Goal: Task Accomplishment & Management: Manage account settings

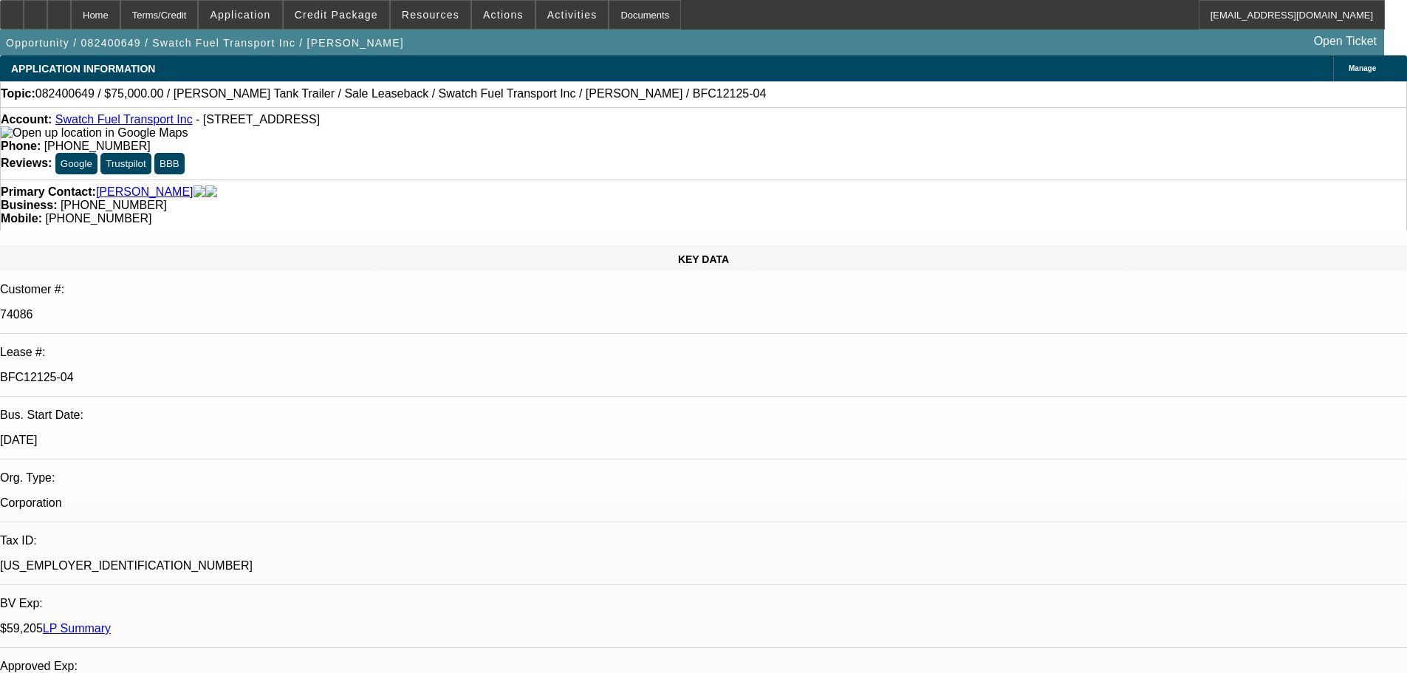
select select "0"
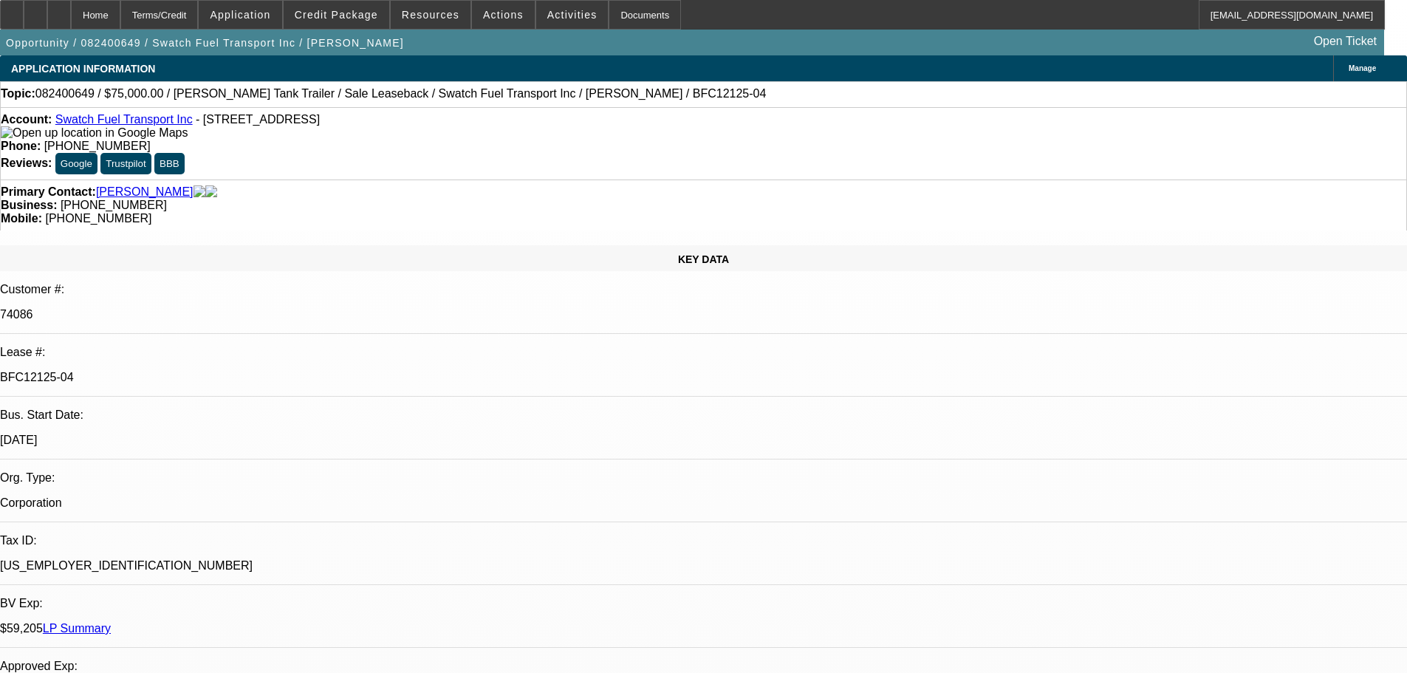
select select "0"
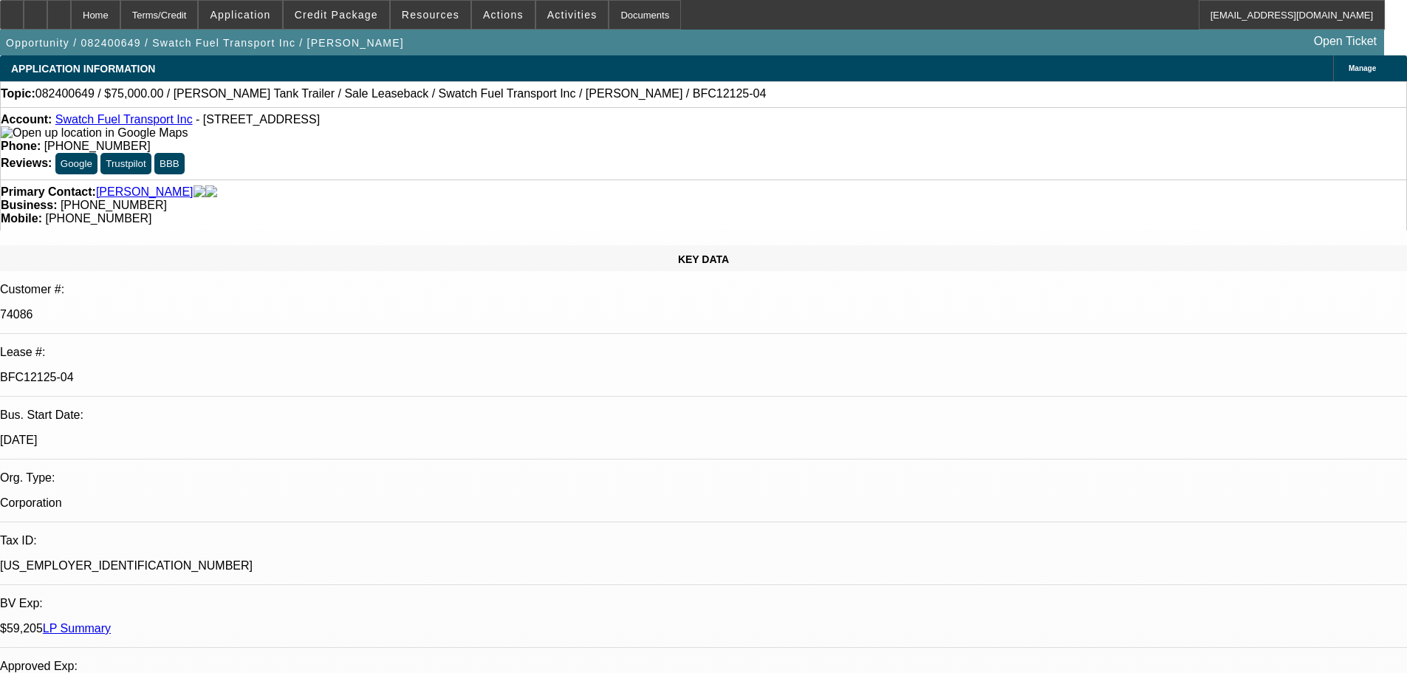
select select "0"
select select "1"
select select "6"
select select "1"
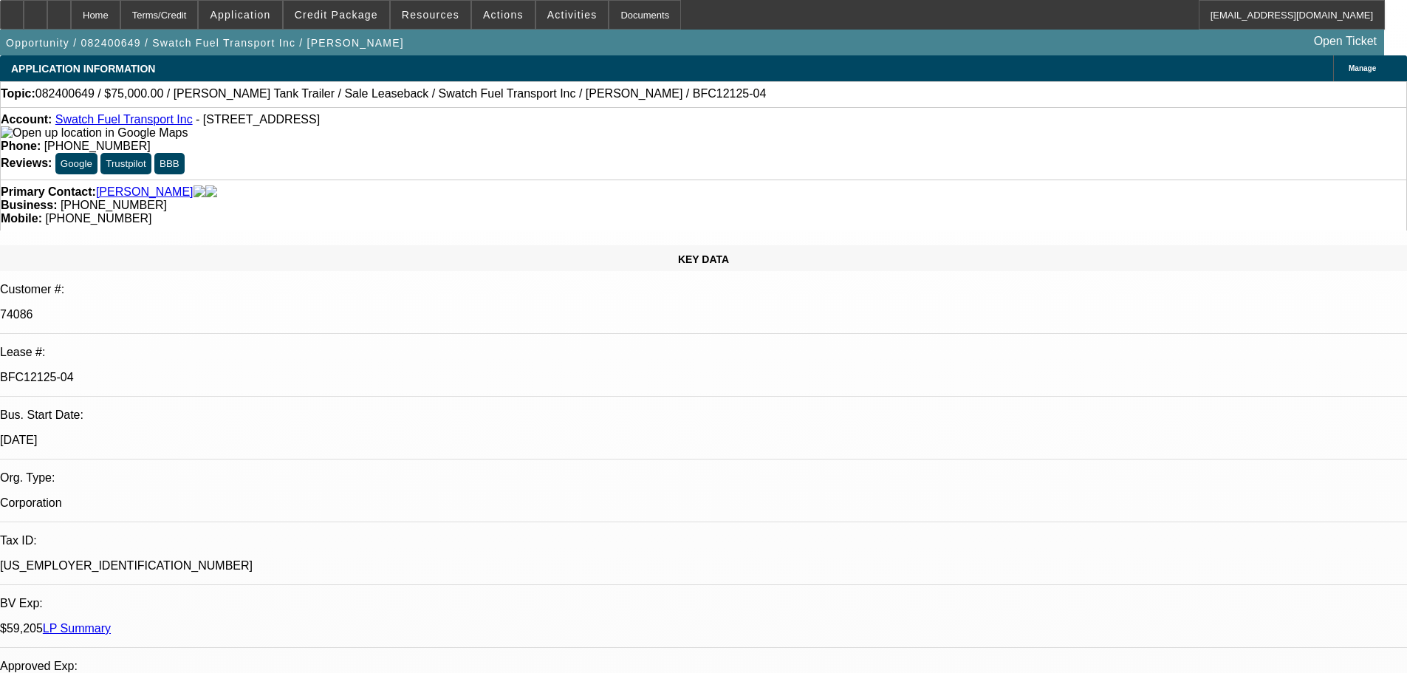
select select "6"
select select "1"
select select "6"
select select "1"
select select "6"
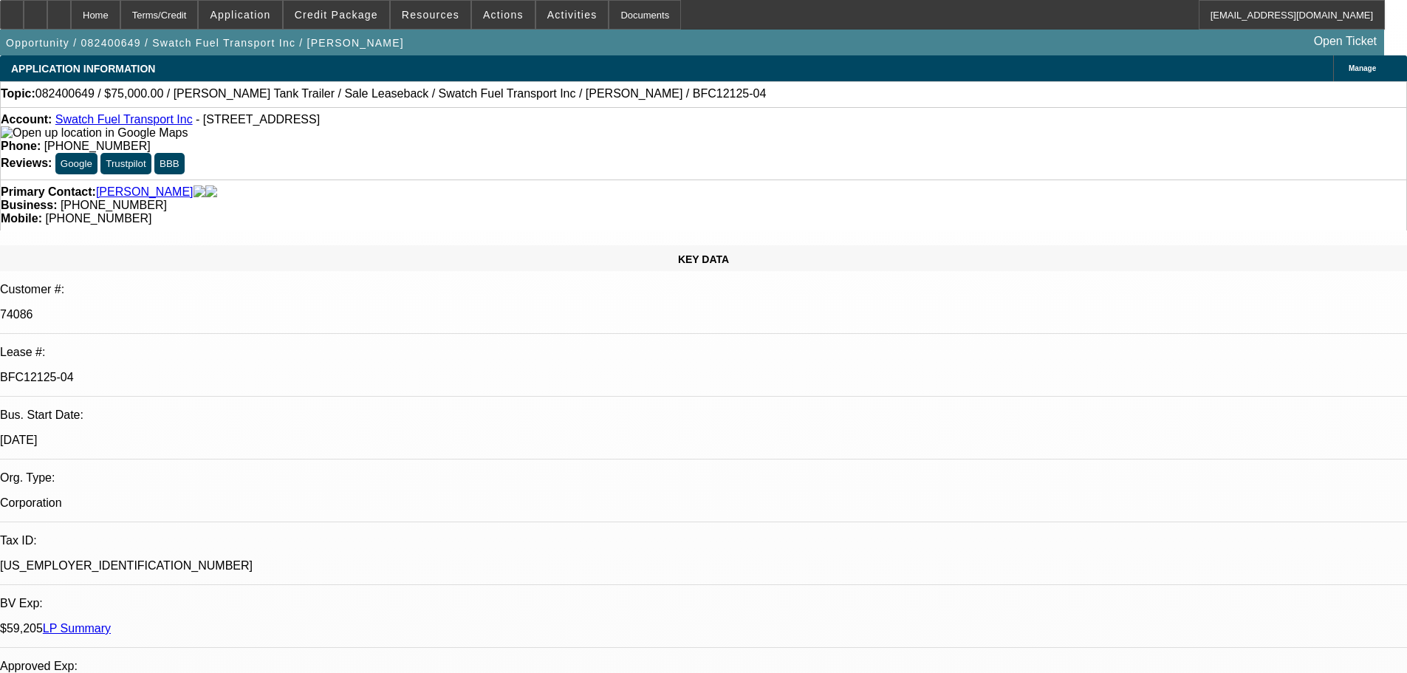
select select "2"
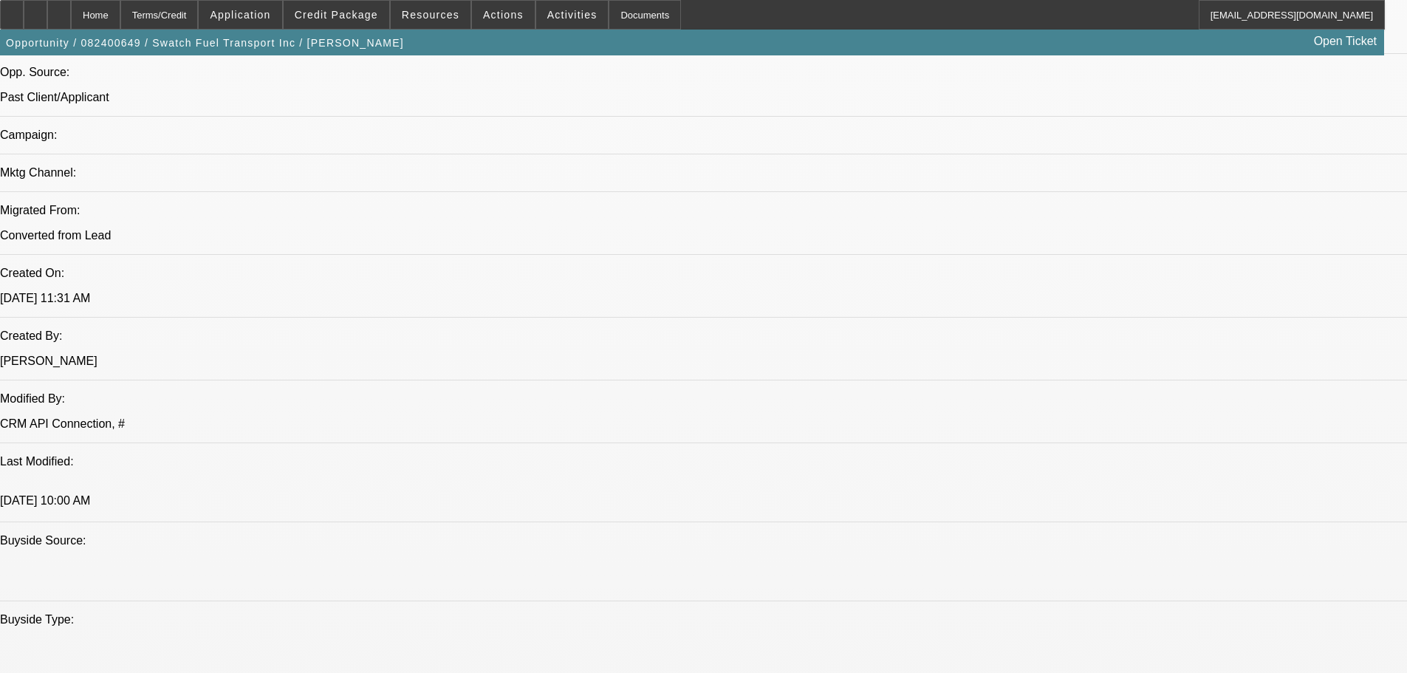
scroll to position [1108, 0]
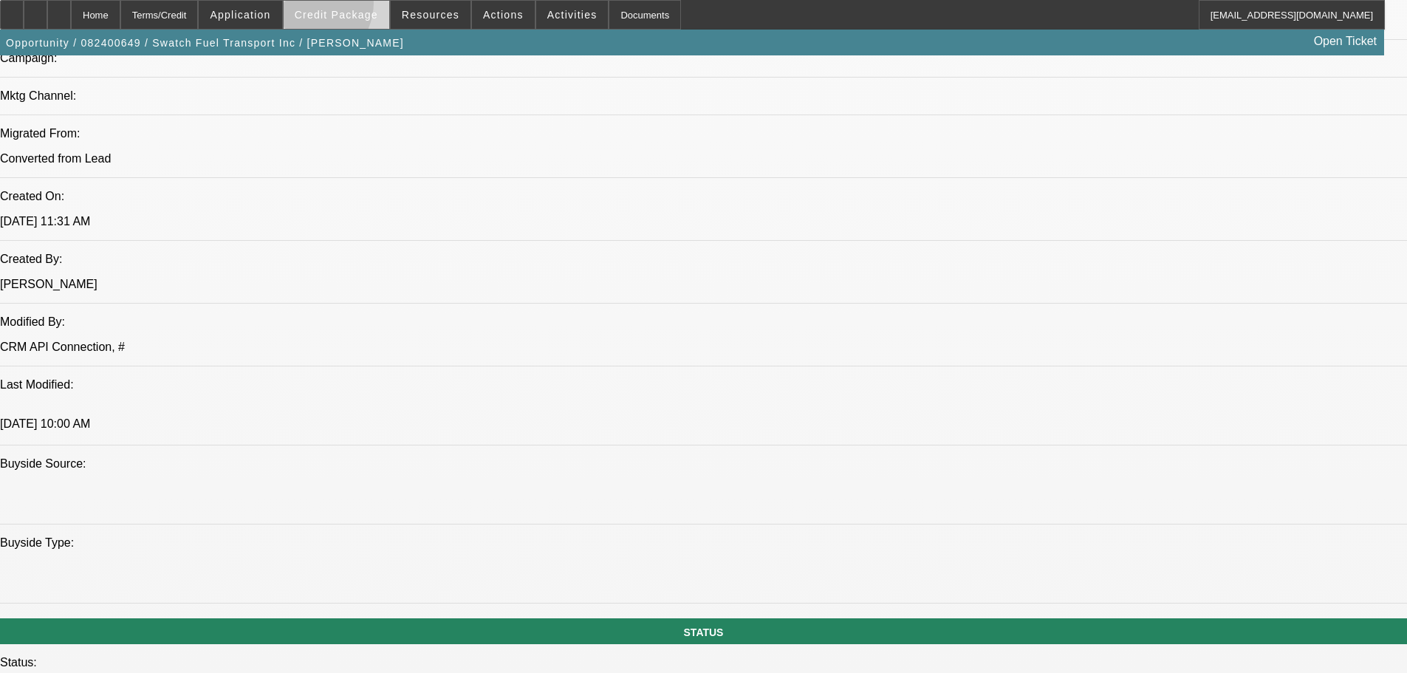
click at [329, 6] on span at bounding box center [337, 14] width 106 height 35
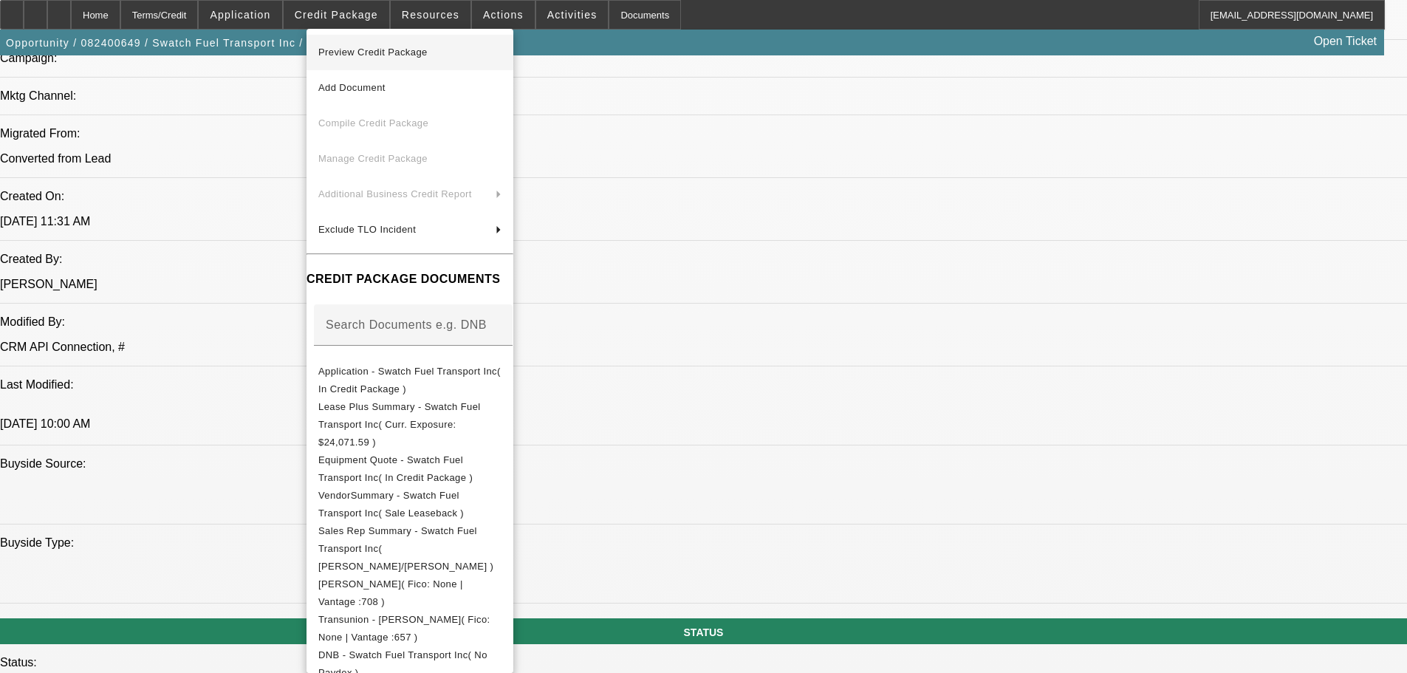
click at [353, 53] on span "Preview Credit Package" at bounding box center [372, 52] width 109 height 11
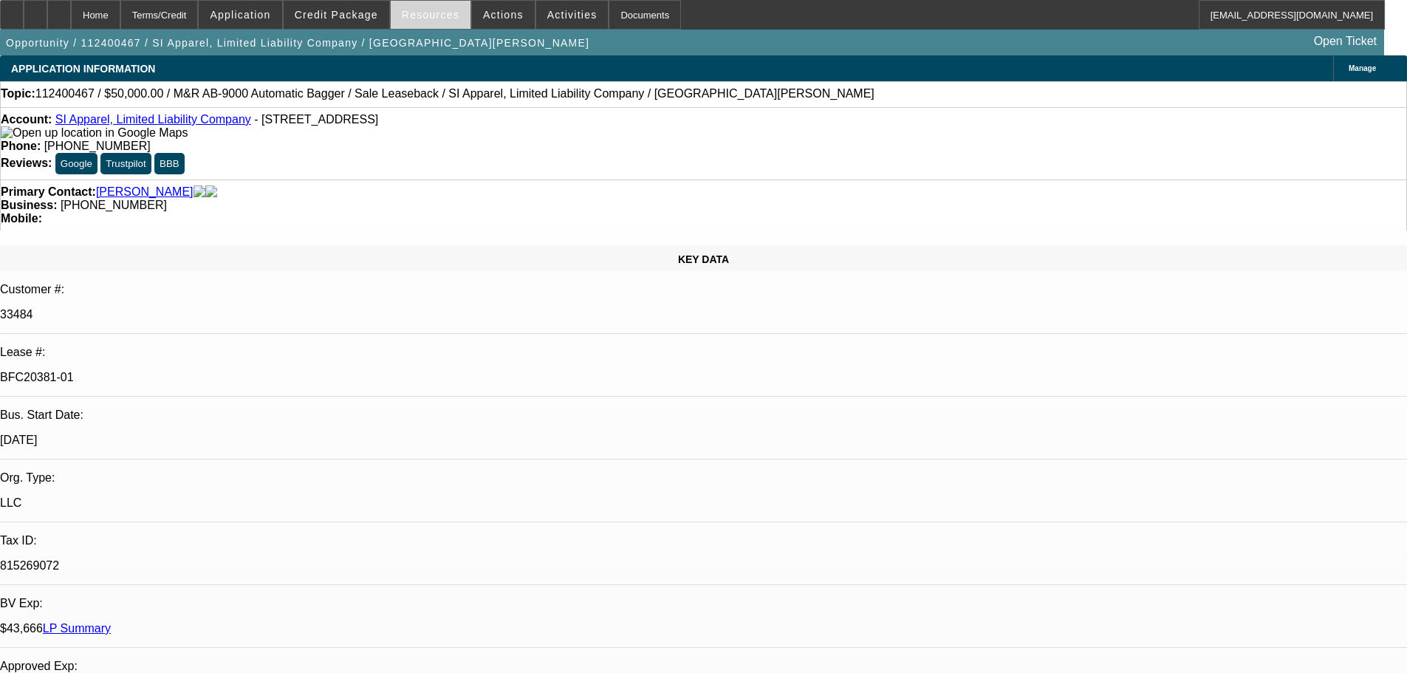
select select "0"
select select "2"
select select "0"
select select "6"
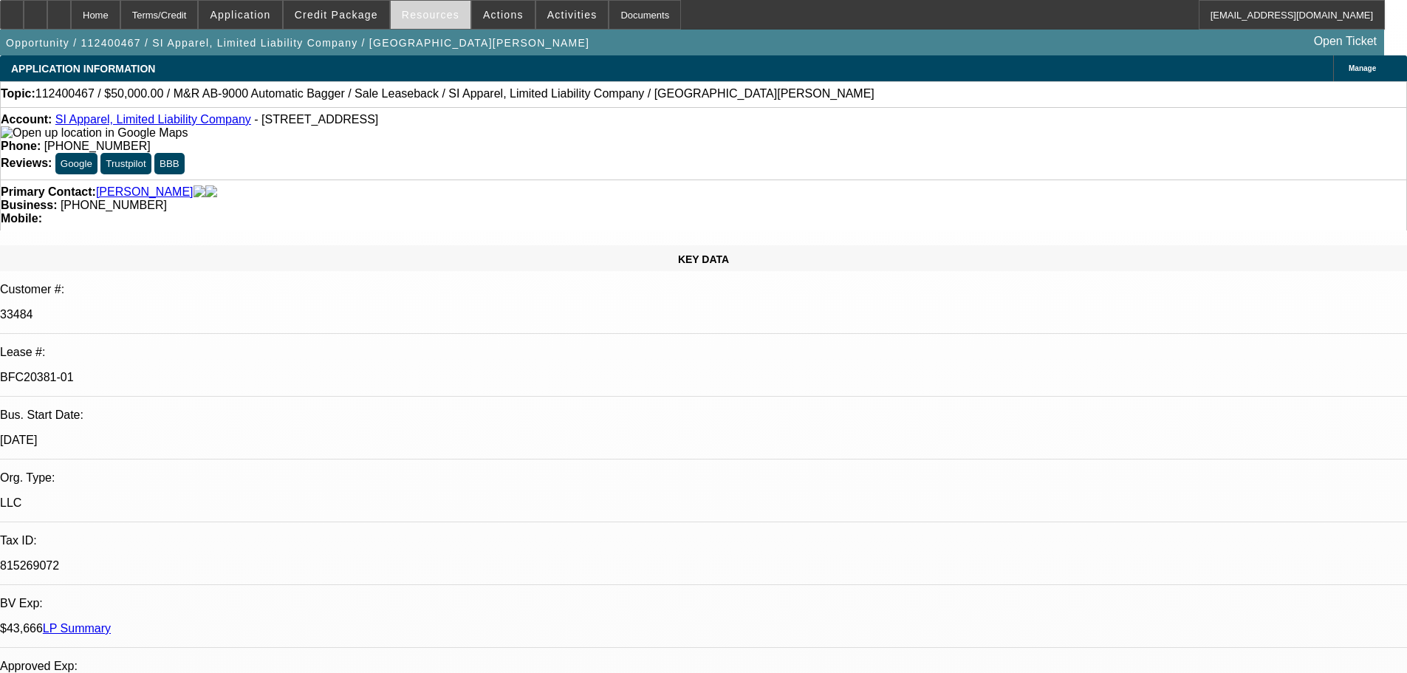
select select "0"
select select "2"
select select "0"
select select "6"
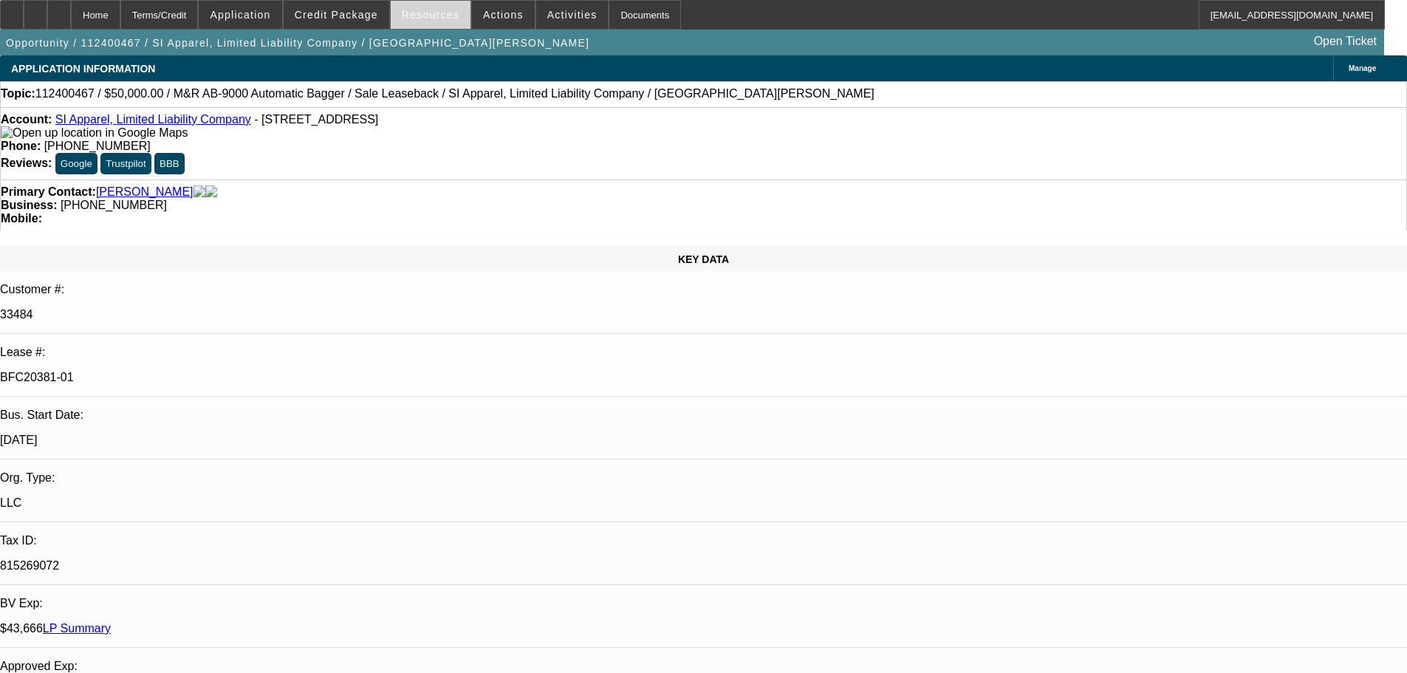
select select "0"
select select "2"
select select "0"
select select "6"
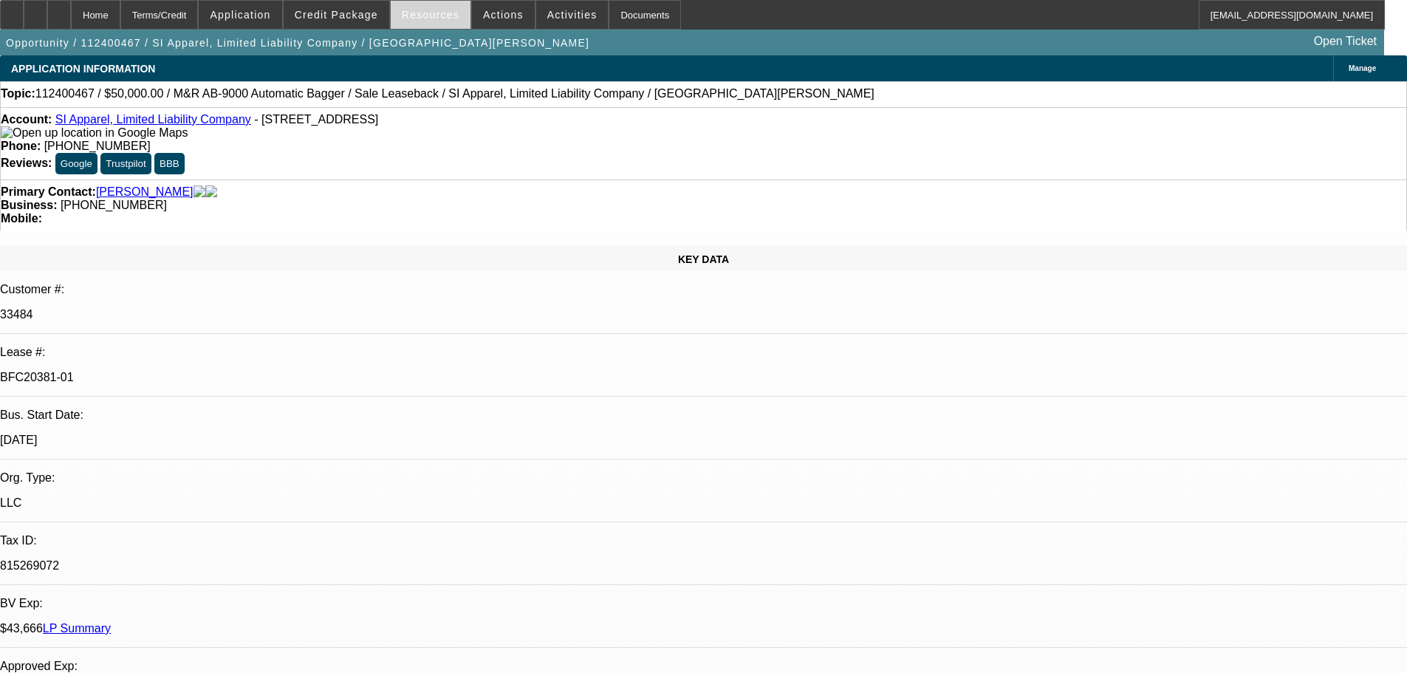
select select "0"
select select "2"
select select "0"
select select "6"
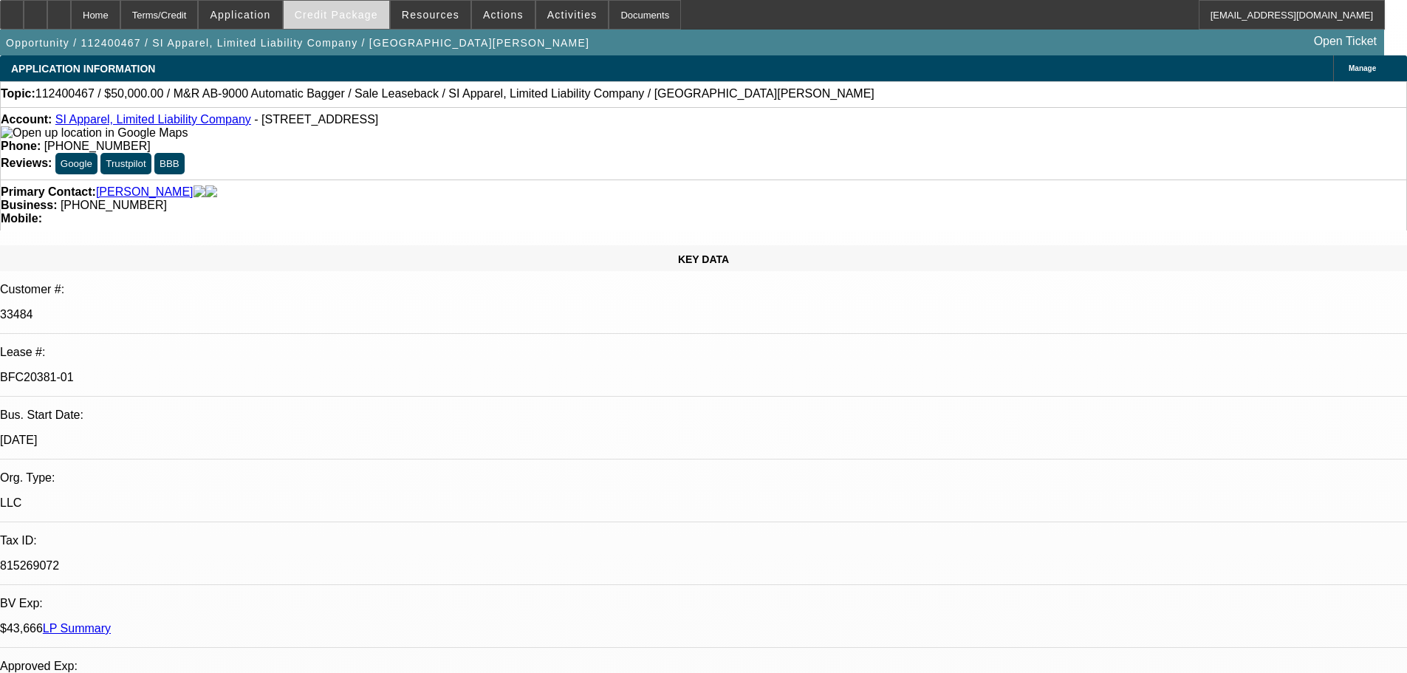
click at [377, 17] on span "Credit Package" at bounding box center [336, 15] width 83 height 12
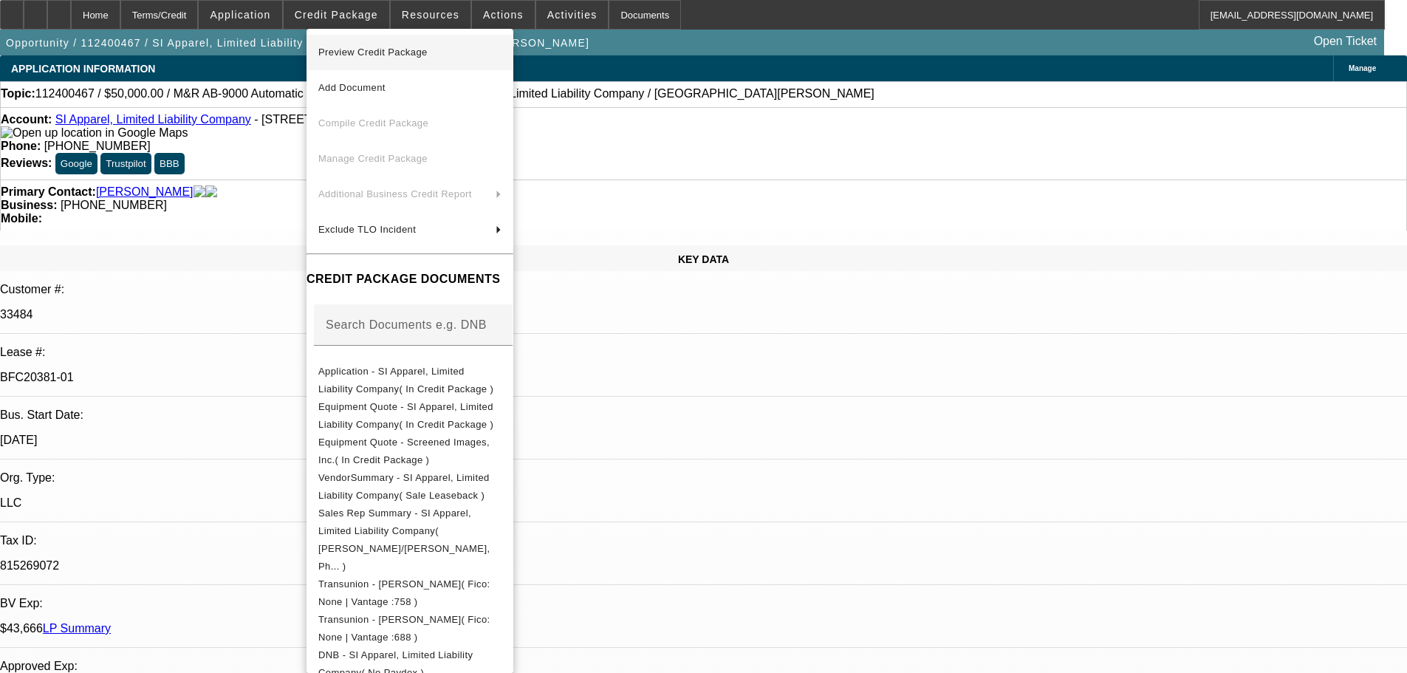
click at [391, 55] on span "Preview Credit Package" at bounding box center [372, 52] width 109 height 11
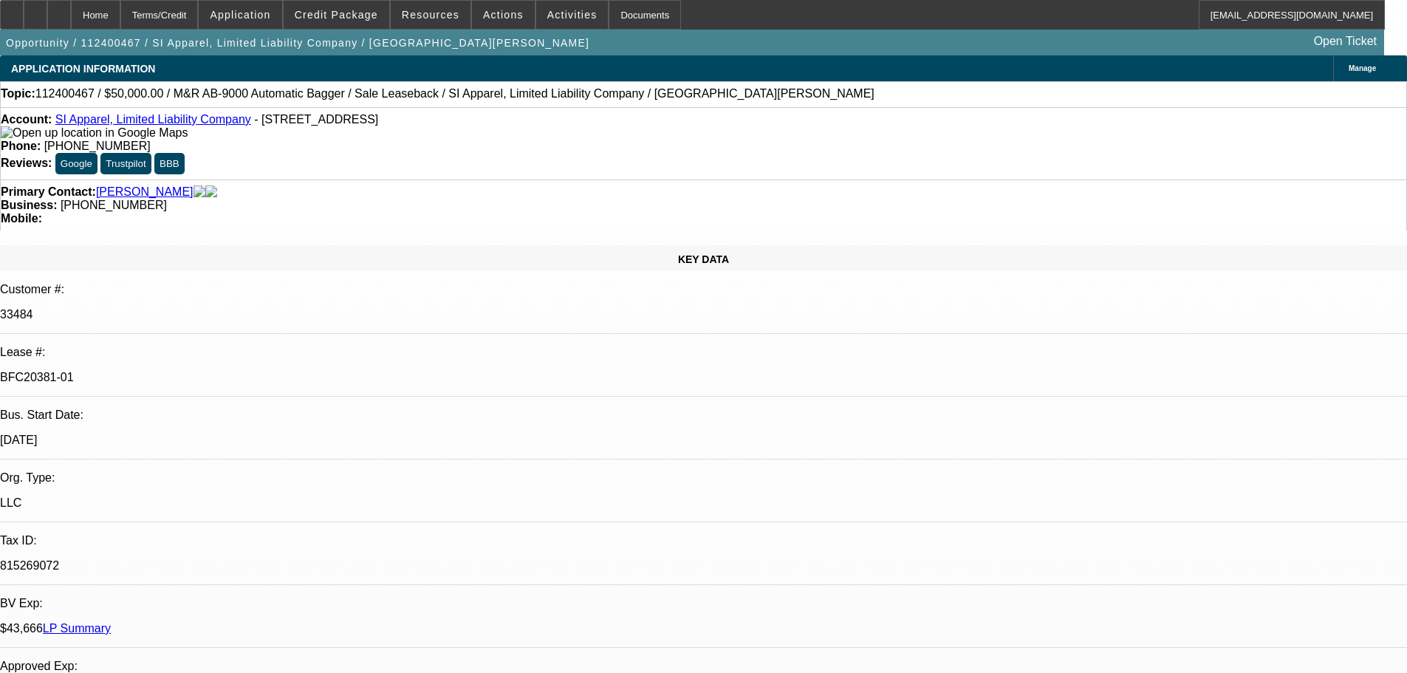
click at [659, 47] on div "Opportunity / 112400467 / SI Apparel, Limited Liability Company / [GEOGRAPHIC_D…" at bounding box center [692, 43] width 1384 height 26
click at [378, 9] on span "Credit Package" at bounding box center [336, 15] width 83 height 12
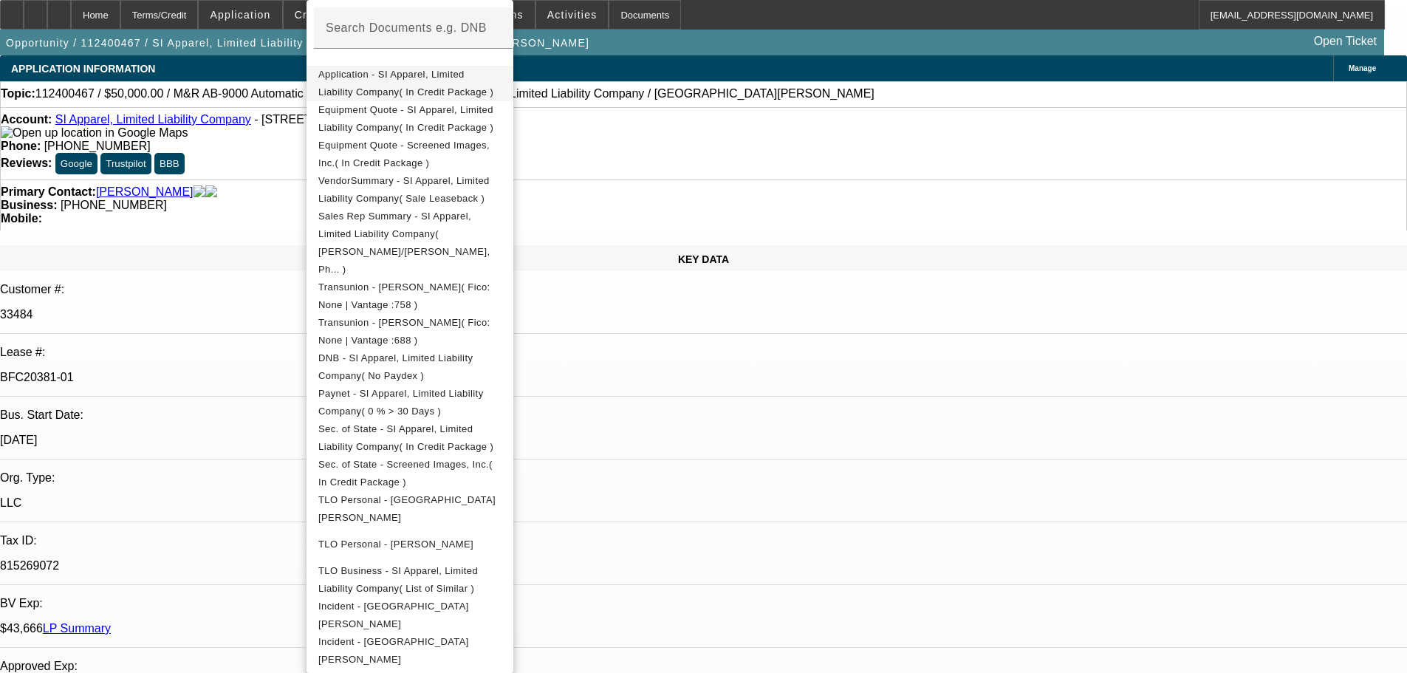
scroll to position [295, 0]
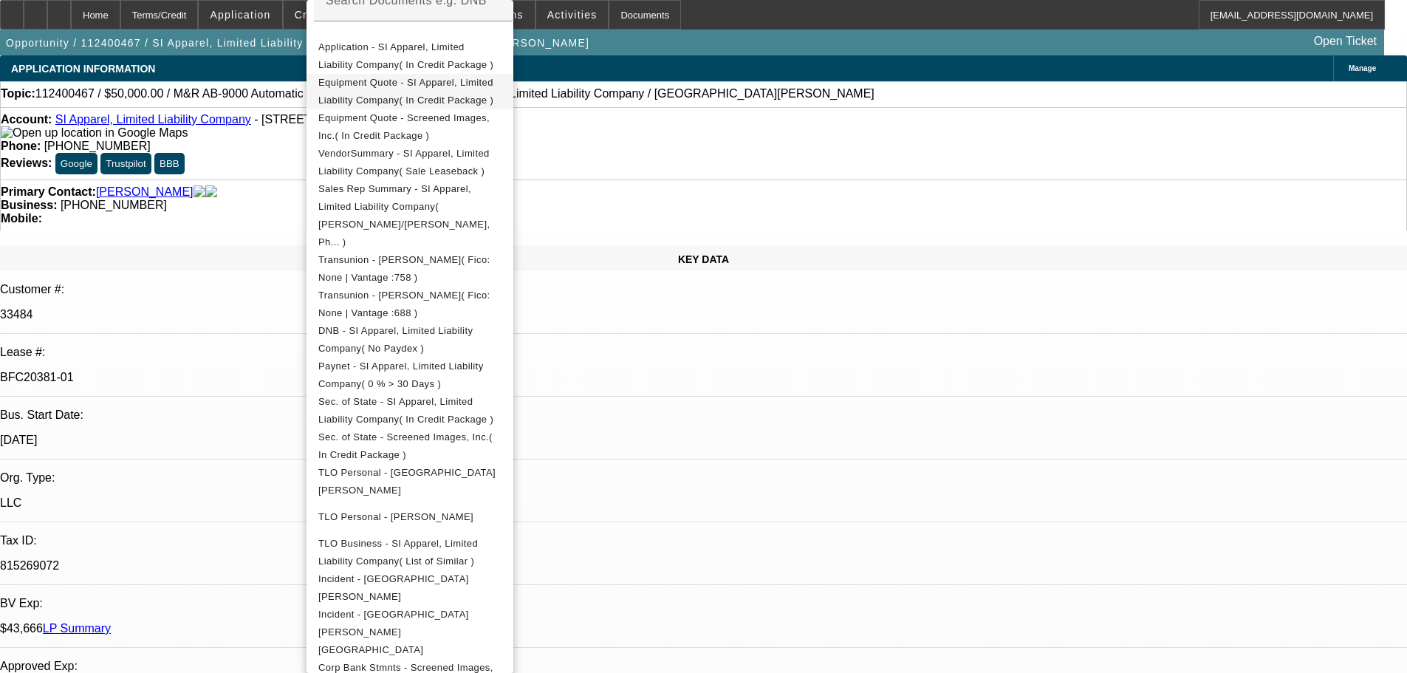
click at [399, 80] on span "Equipment Quote - SI Apparel, Limited Liability Company( In Credit Package )" at bounding box center [405, 91] width 175 height 29
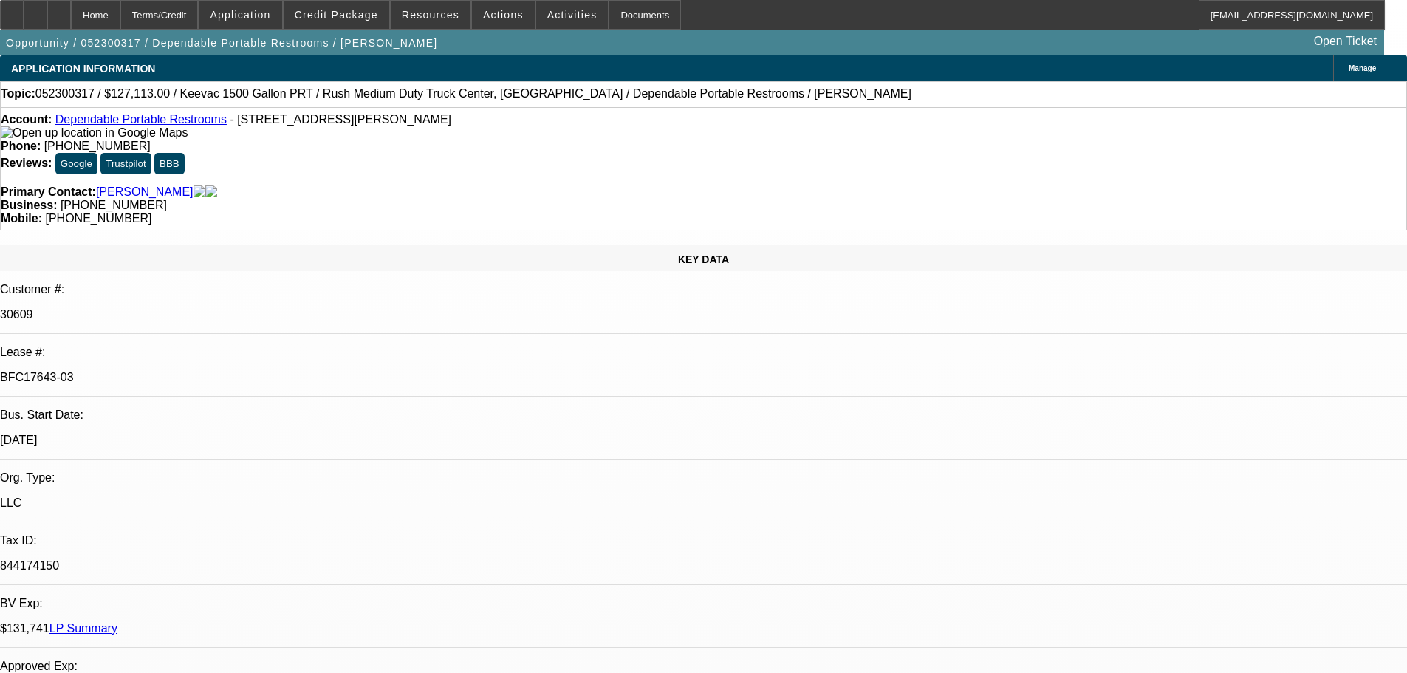
select select "0"
select select "2"
select select "0.1"
select select "0"
select select "2"
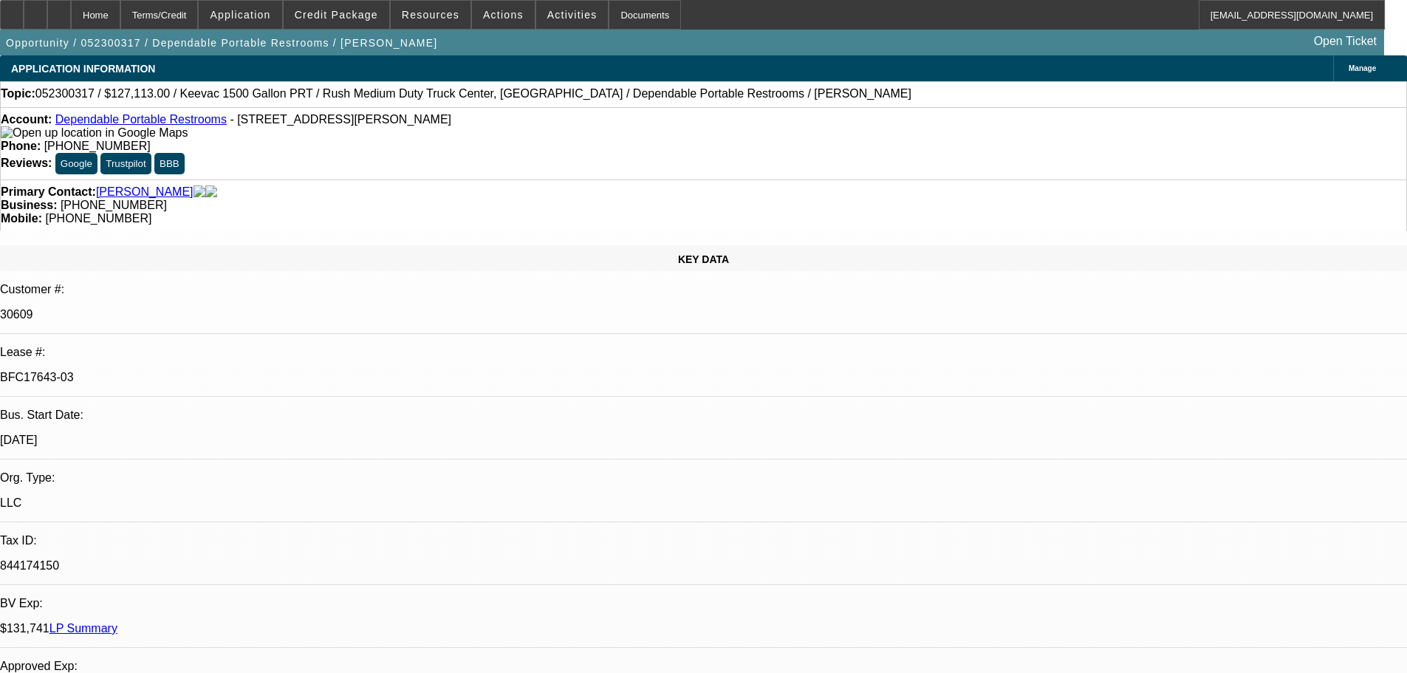
select select "0.1"
select select "0"
select select "2"
select select "0.1"
select select "0"
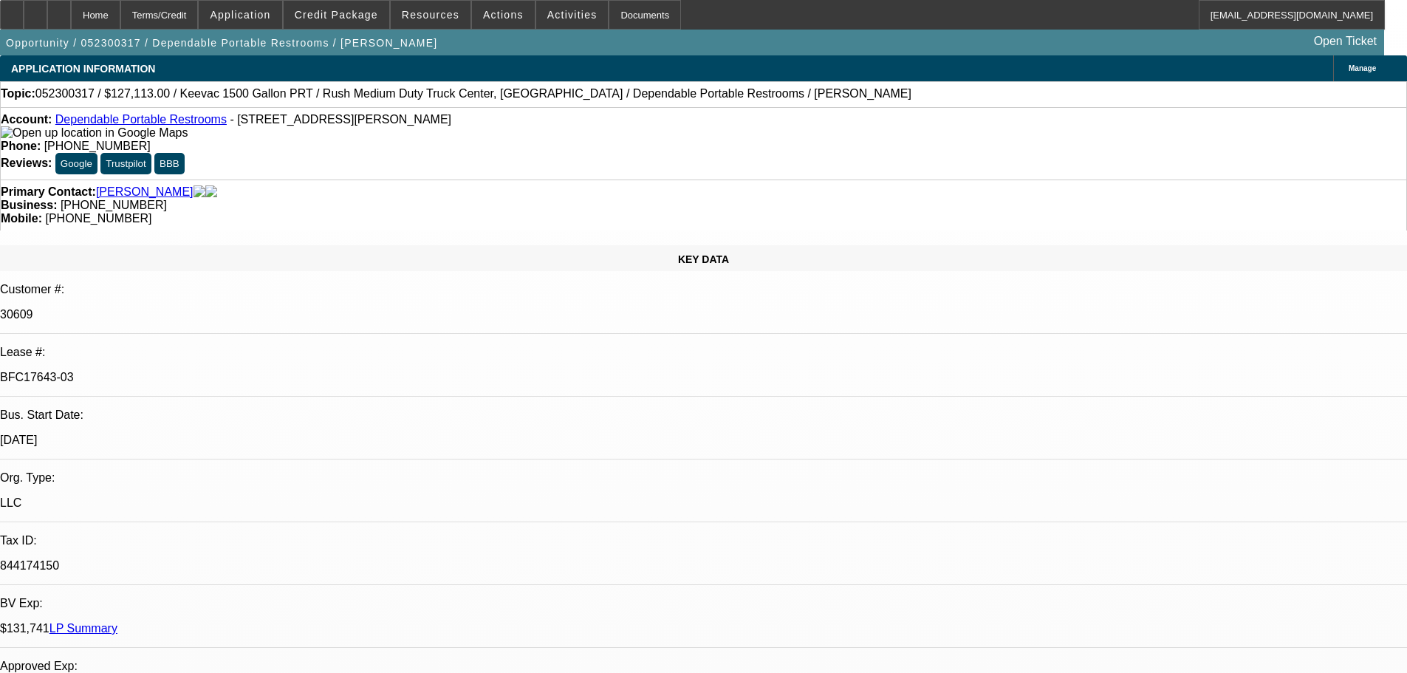
select select "2"
select select "0.1"
select select "1"
select select "2"
select select "4"
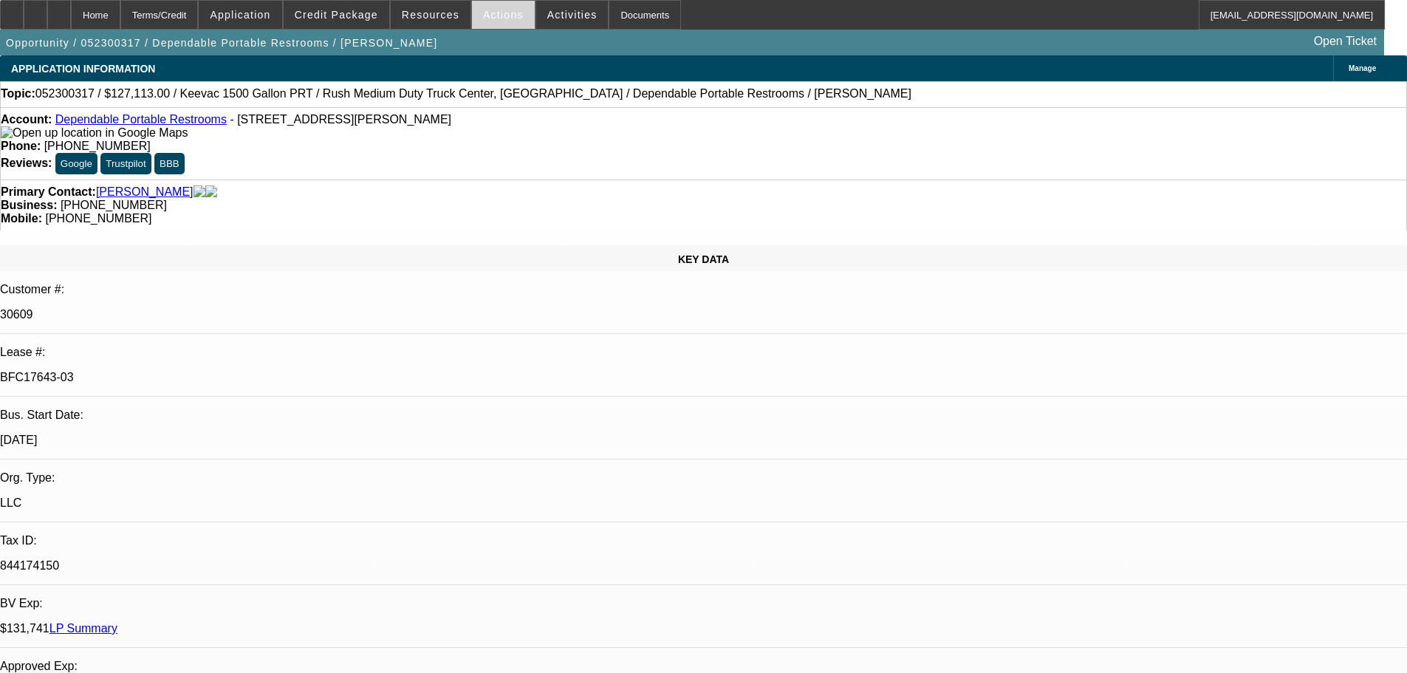
select select "1"
select select "2"
select select "4"
select select "1"
select select "2"
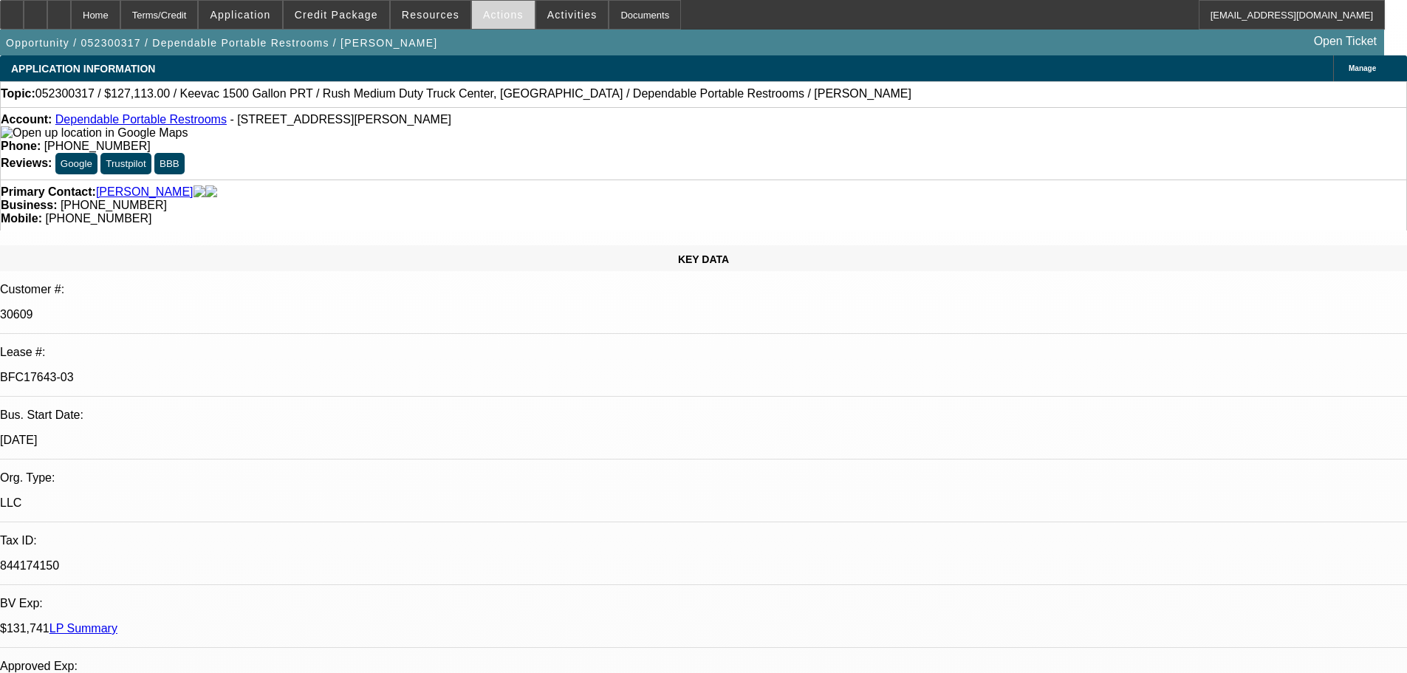
select select "4"
select select "1"
select select "2"
select select "4"
click at [440, 11] on span "Resources" at bounding box center [431, 15] width 58 height 12
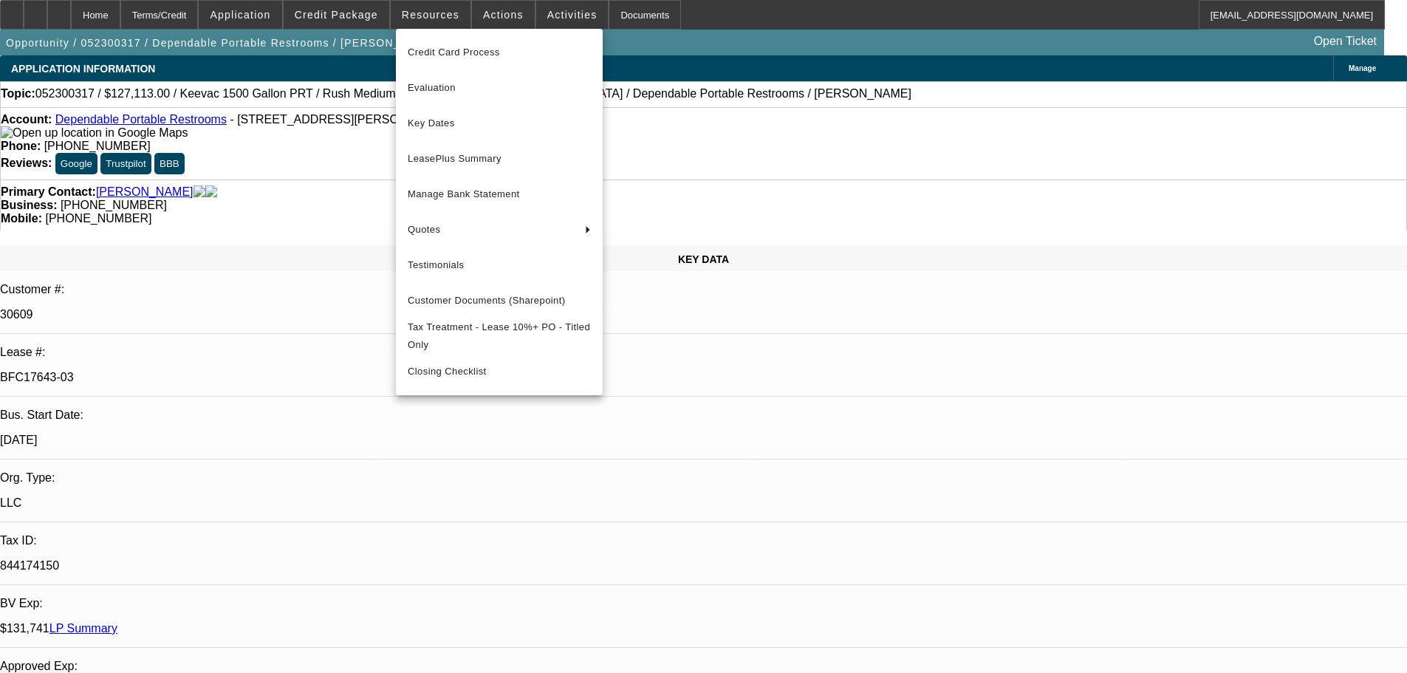
click at [337, 49] on div at bounding box center [703, 336] width 1407 height 673
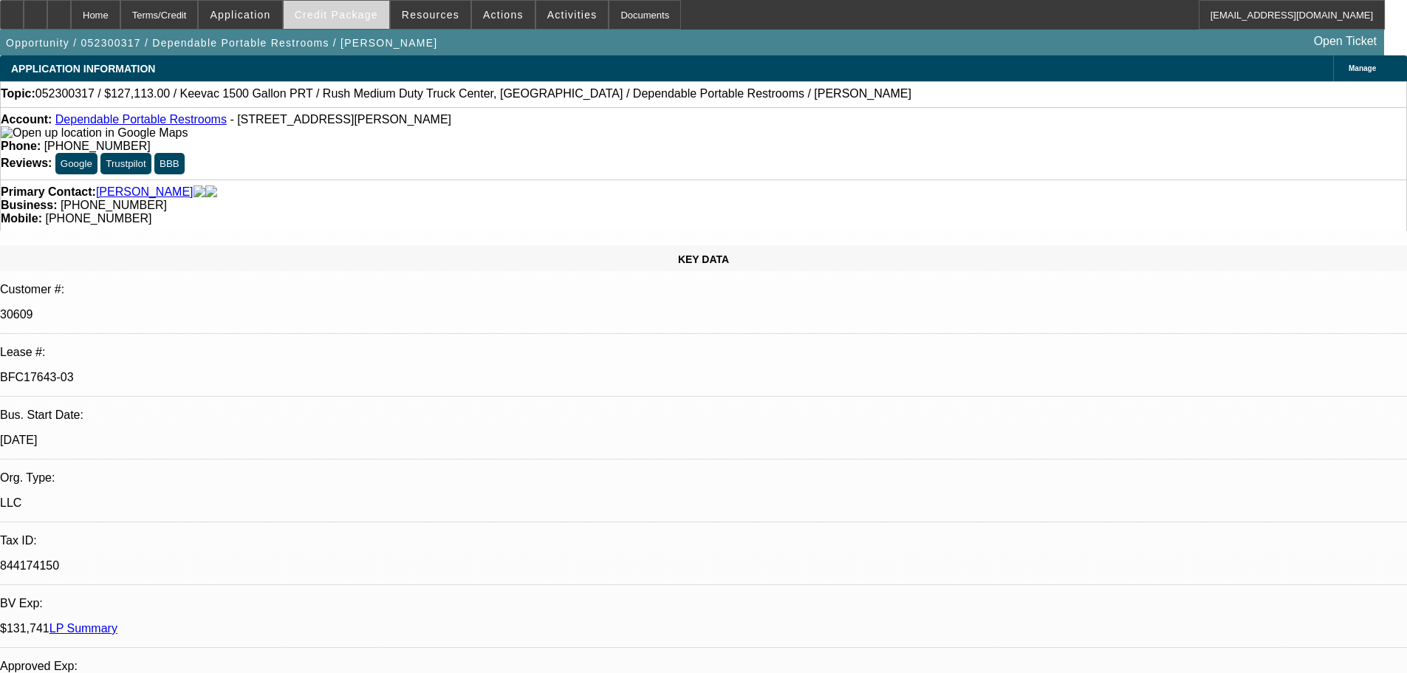
click at [354, 18] on span "Credit Package" at bounding box center [336, 15] width 83 height 12
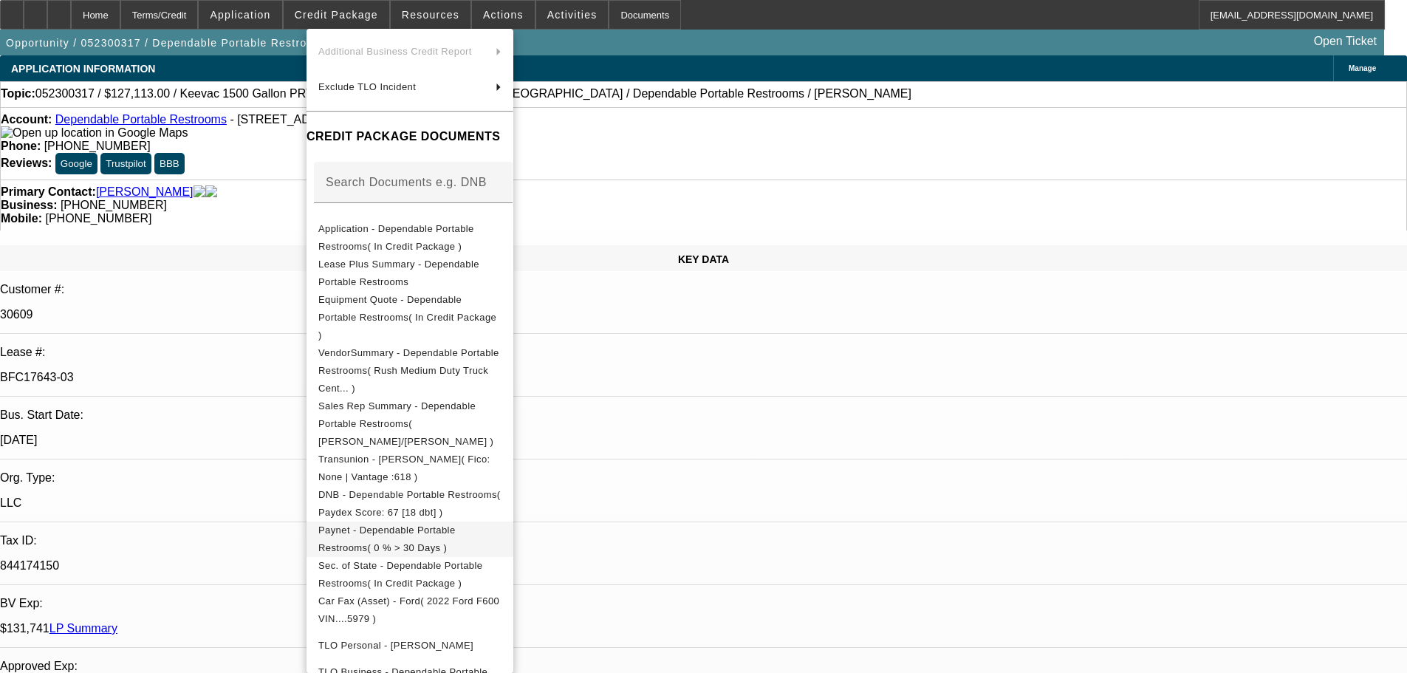
scroll to position [295, 0]
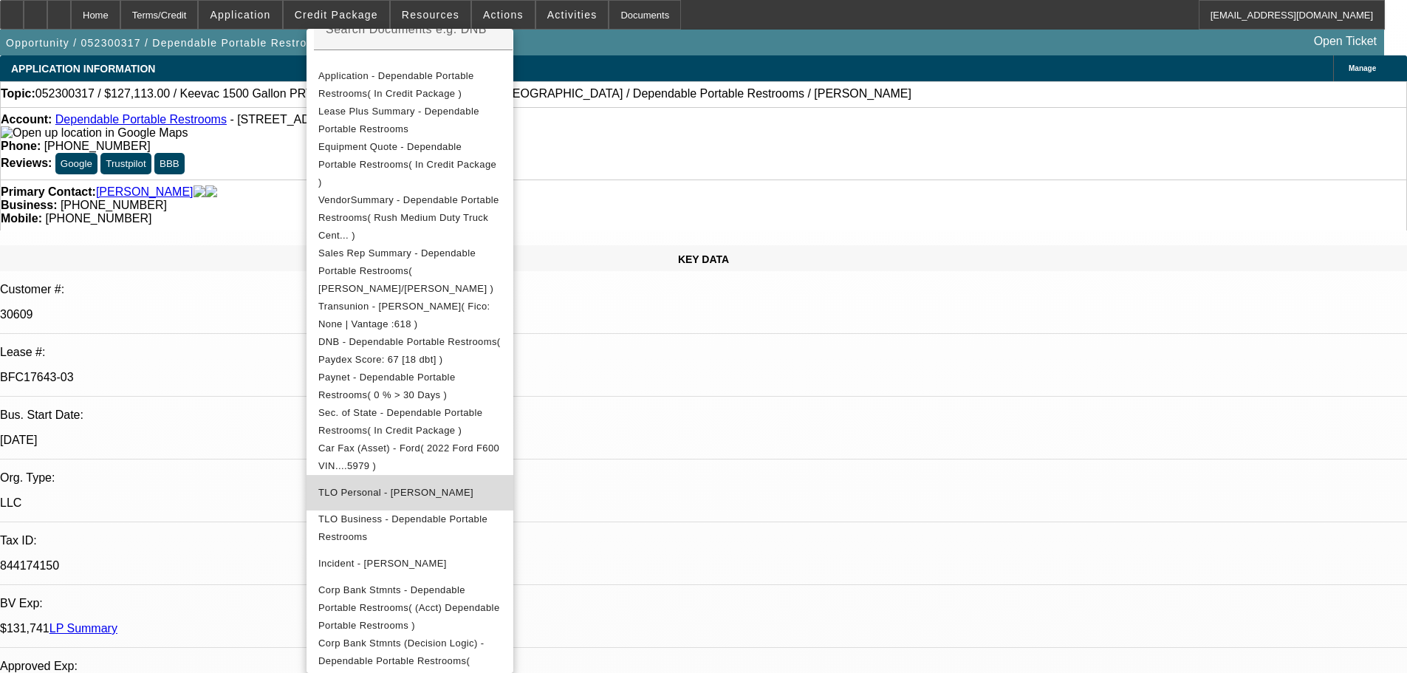
click at [453, 487] on span "TLO Personal - Cunningham, Willie" at bounding box center [395, 492] width 155 height 11
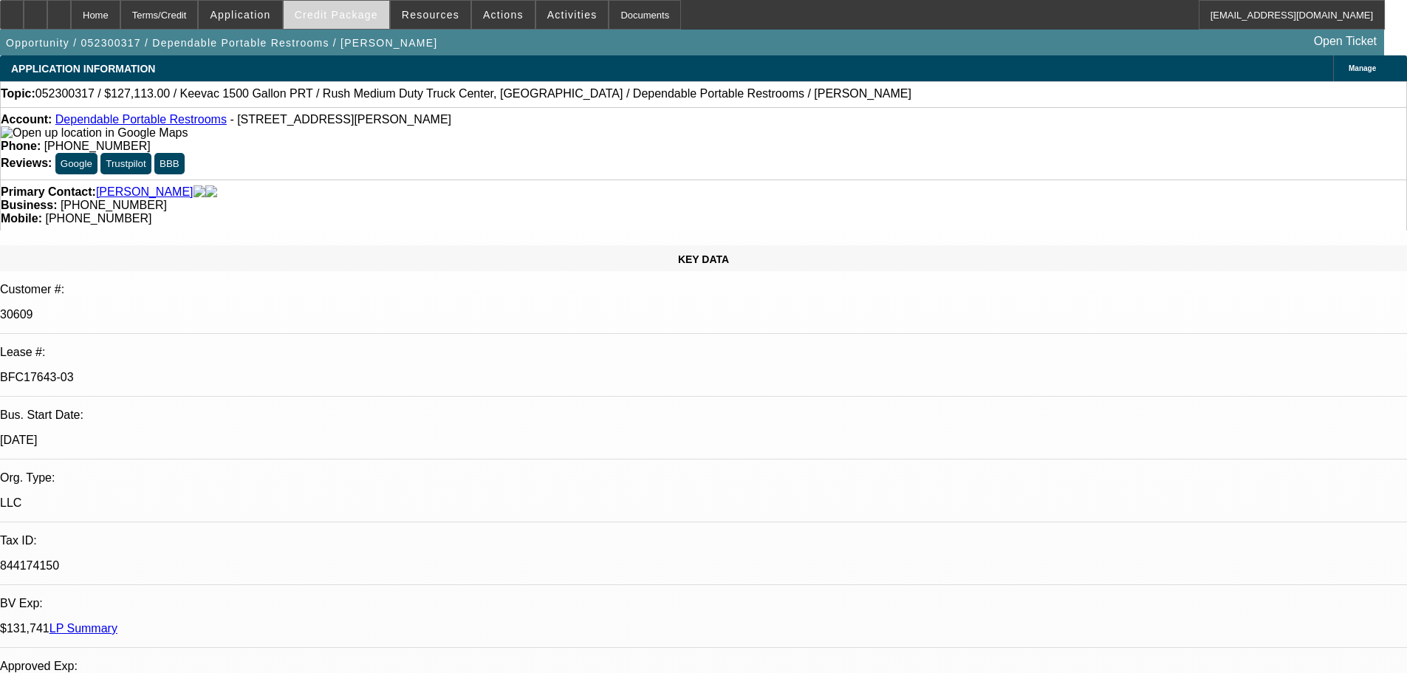
click at [356, 22] on span at bounding box center [337, 14] width 106 height 35
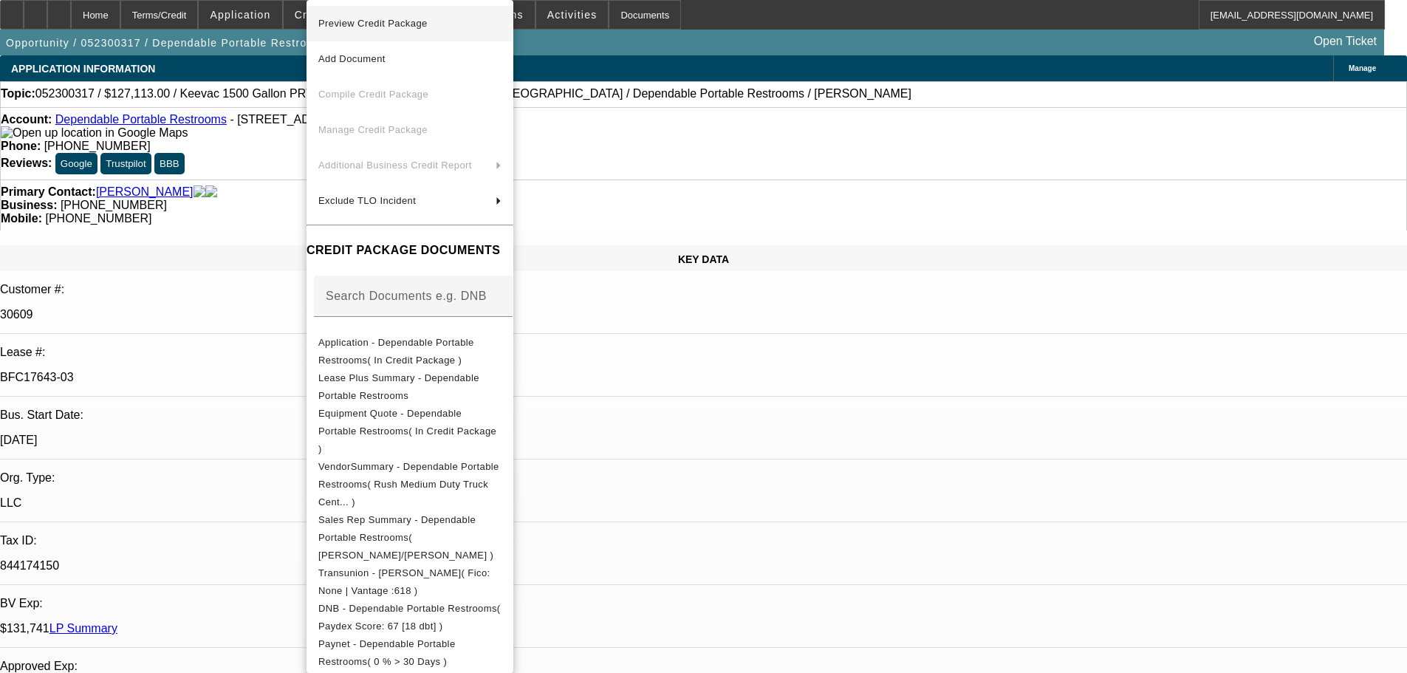
click at [363, 17] on span "Preview Credit Package" at bounding box center [409, 24] width 183 height 18
